Goal: Book appointment/travel/reservation

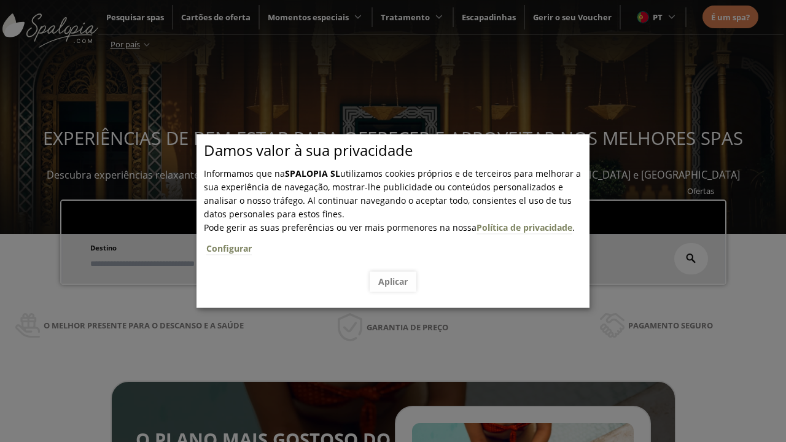
scroll to position [209, 0]
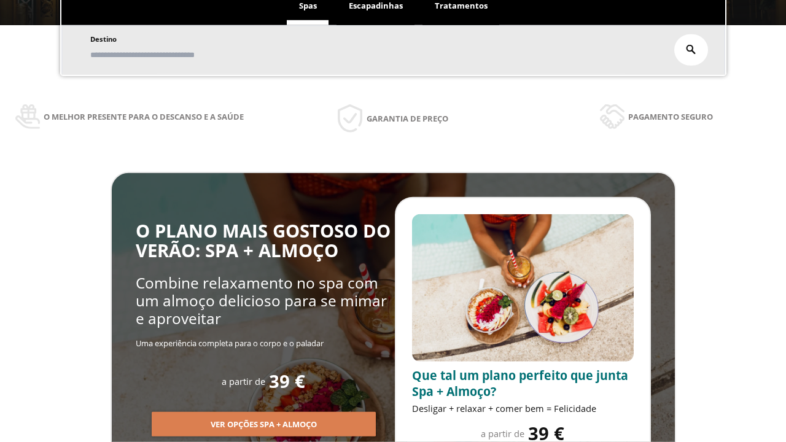
click at [376, 6] on span "Escapadinhas" at bounding box center [376, 5] width 54 height 11
click at [0, 0] on input "text" at bounding box center [0, 0] width 0 height 0
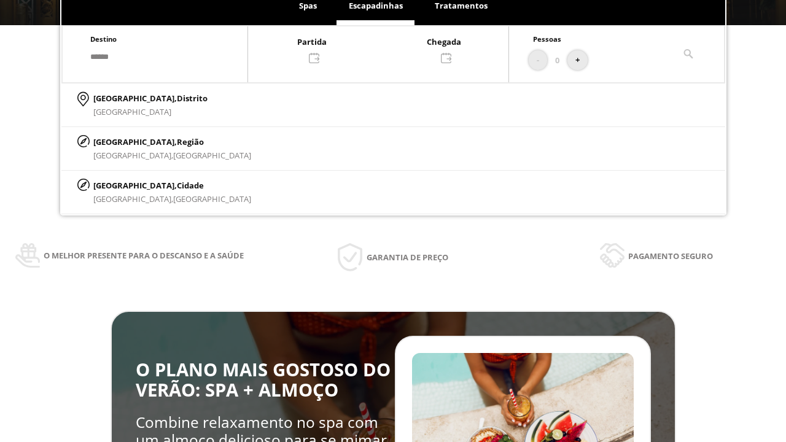
type input "******"
click at [123, 185] on p "[GEOGRAPHIC_DATA], Cidade" at bounding box center [172, 186] width 158 height 14
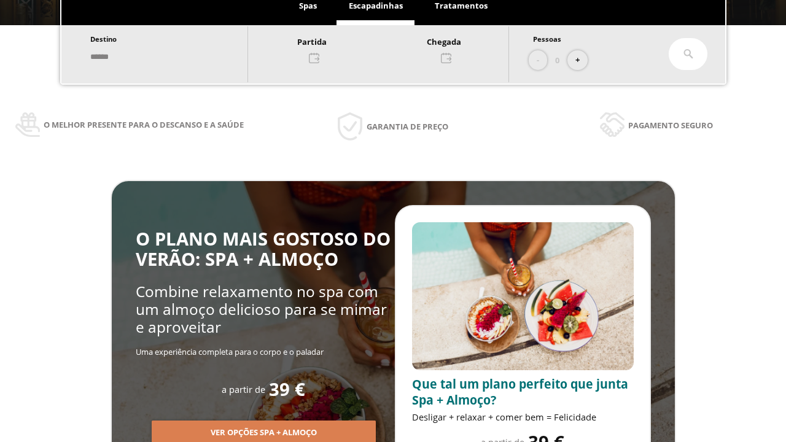
click at [391, 49] on div at bounding box center [378, 48] width 261 height 29
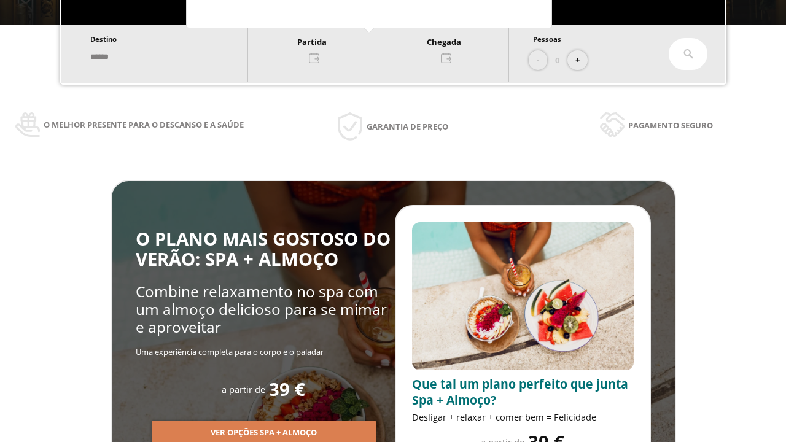
scroll to position [0, 0]
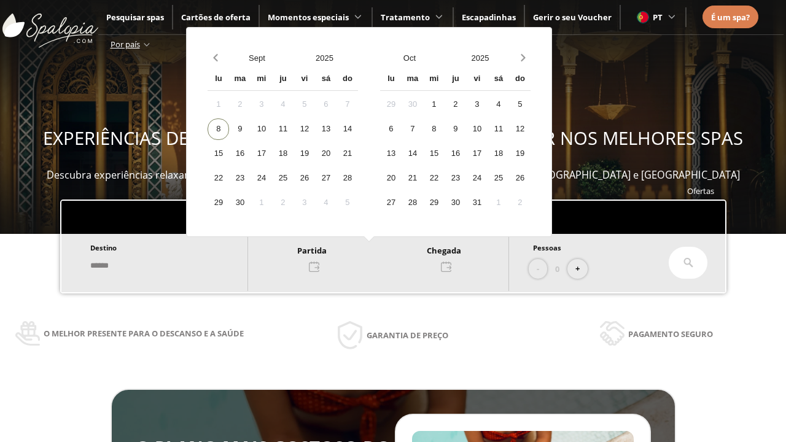
click at [272, 129] on div "10" at bounding box center [262, 130] width 22 height 22
click at [294, 129] on div "11" at bounding box center [283, 130] width 22 height 22
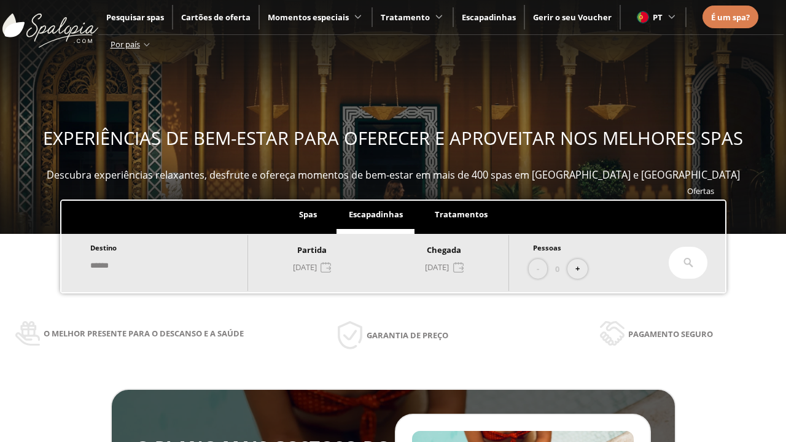
click at [582, 269] on button "+" at bounding box center [578, 269] width 20 height 20
click at [689, 263] on icon at bounding box center [689, 263] width 10 height 10
